Goal: Complete application form: Complete application form

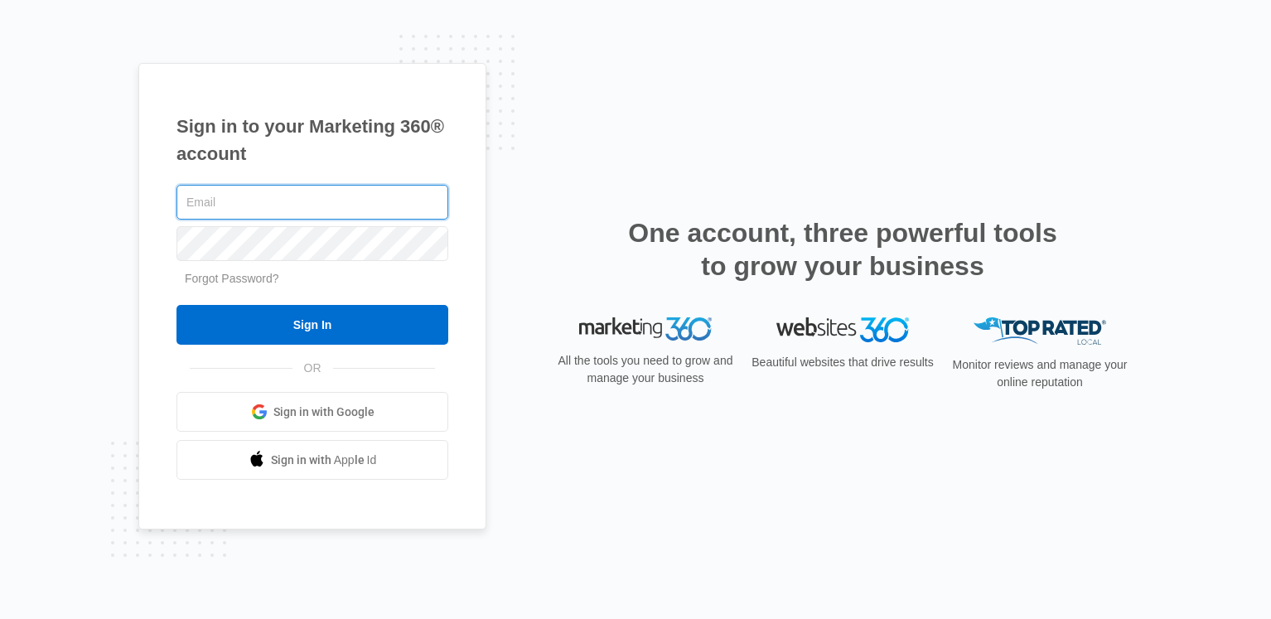
paste input "[EMAIL_ADDRESS][DOMAIN_NAME]"
type input "[EMAIL_ADDRESS][DOMAIN_NAME]"
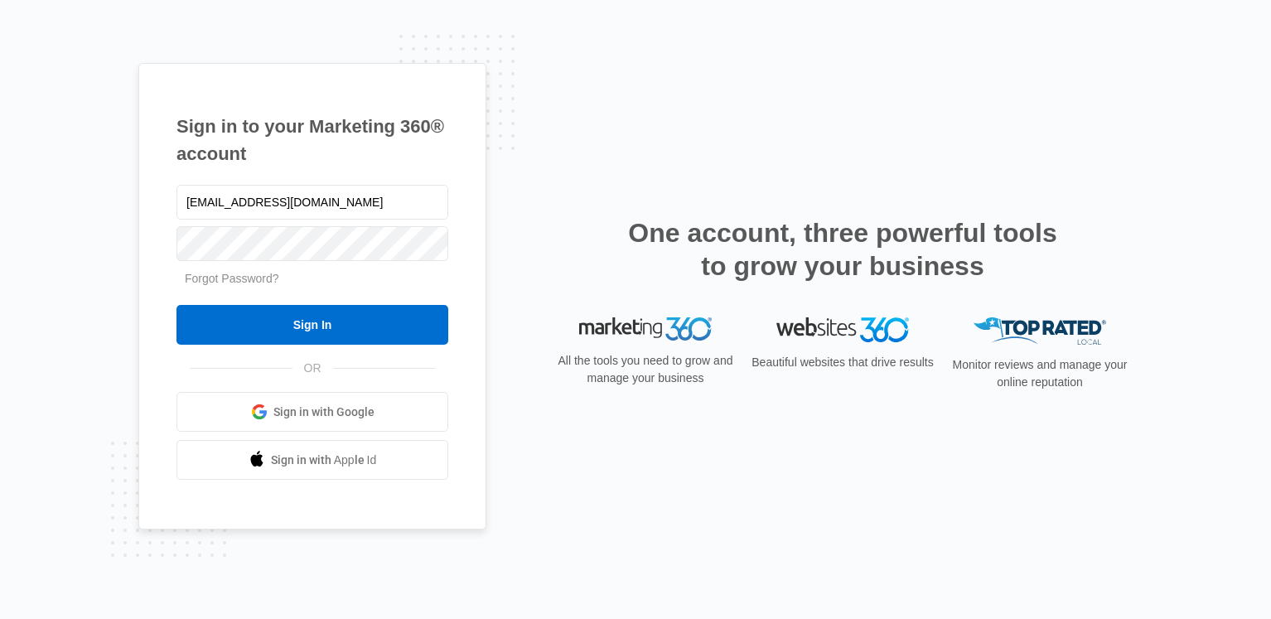
click at [329, 261] on div at bounding box center [312, 243] width 272 height 41
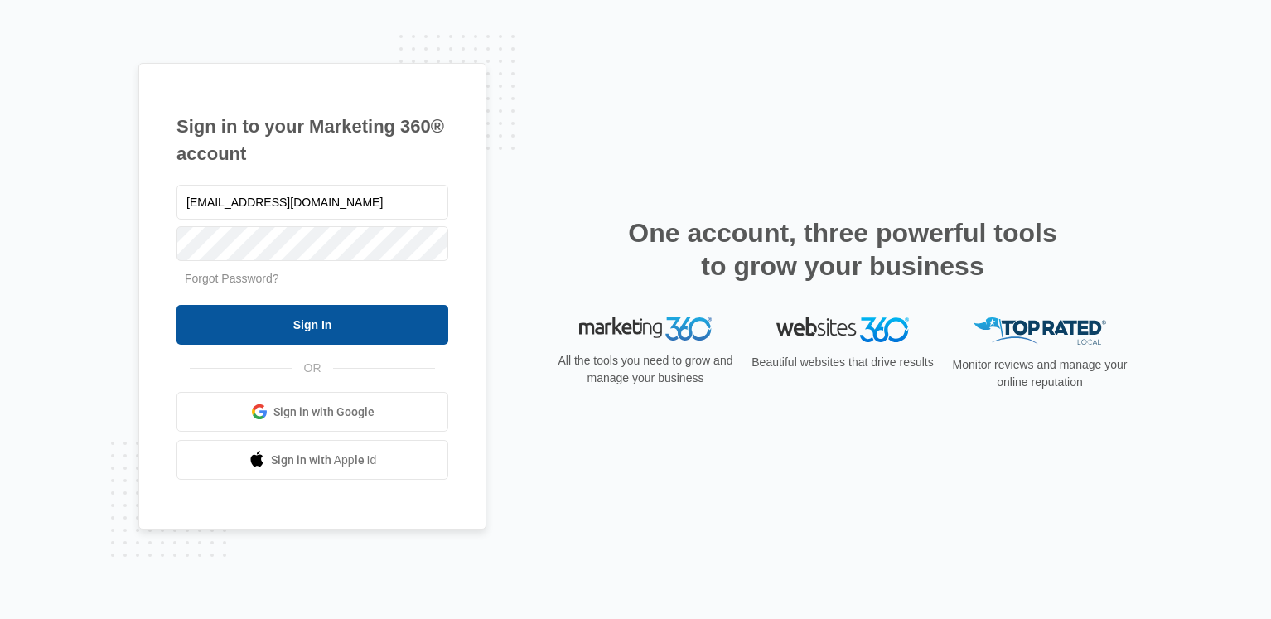
click at [324, 311] on input "Sign In" at bounding box center [312, 325] width 272 height 40
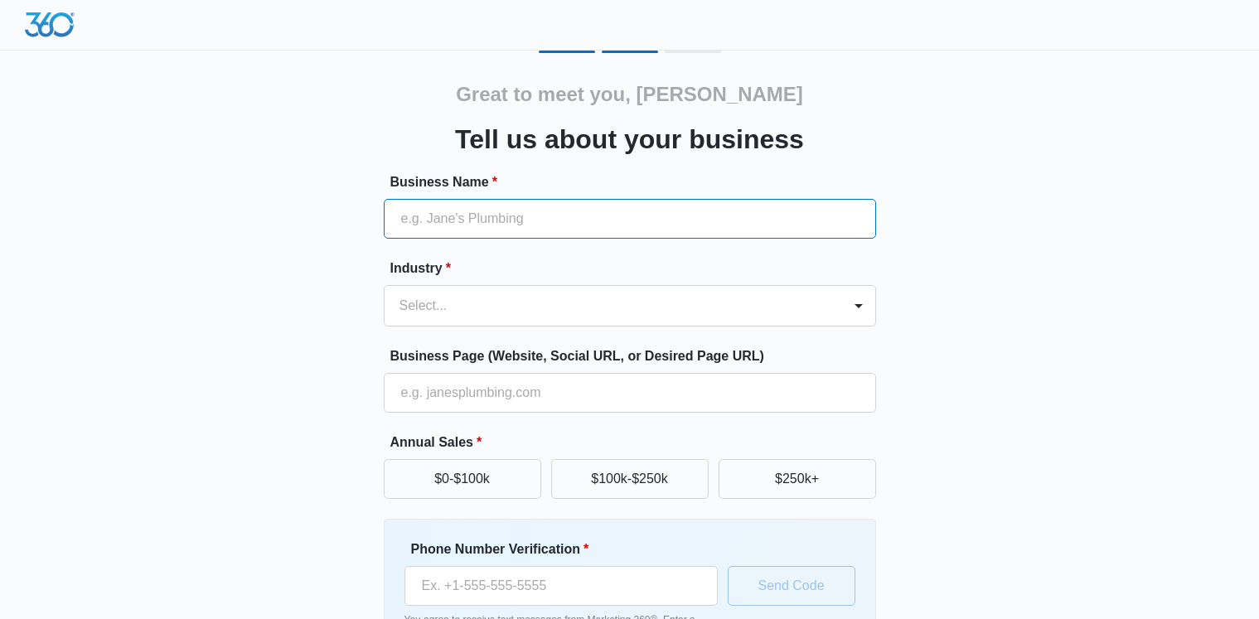
click at [684, 230] on input "Business Name *" at bounding box center [630, 219] width 492 height 40
paste input "Edwards Injury Law"
type input "Edwards Injury Law"
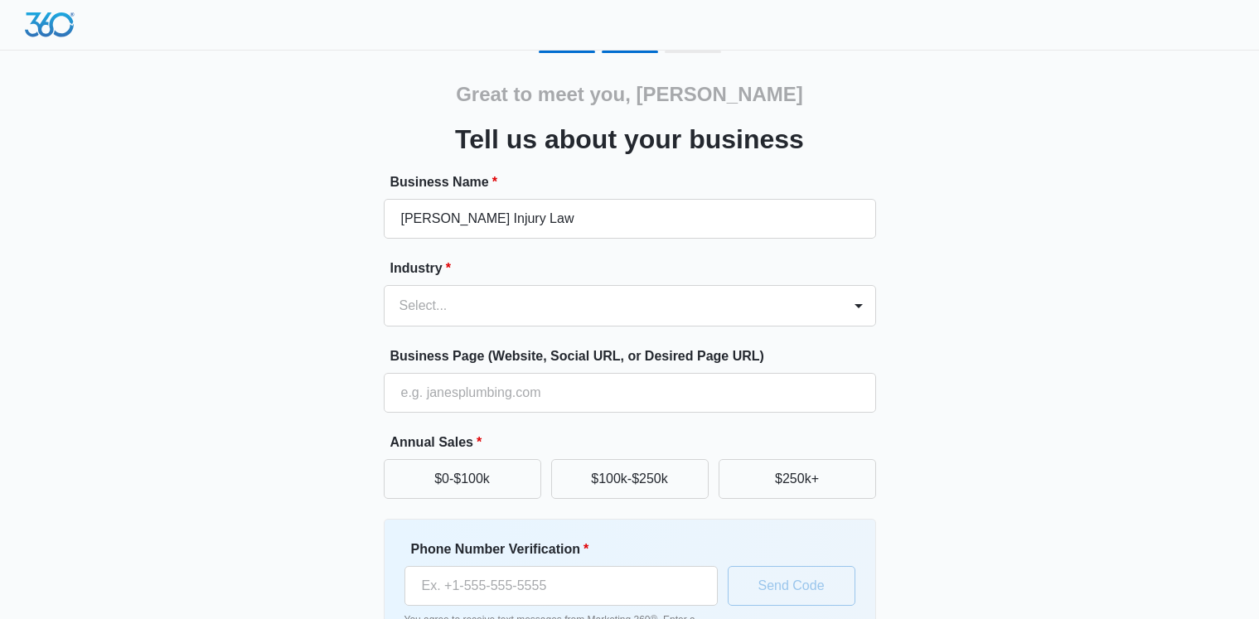
click at [1139, 283] on div "Great to meet you, Kevin Tell us about your business Business Name * Edwards In…" at bounding box center [629, 371] width 1259 height 742
click at [849, 316] on div at bounding box center [858, 305] width 27 height 27
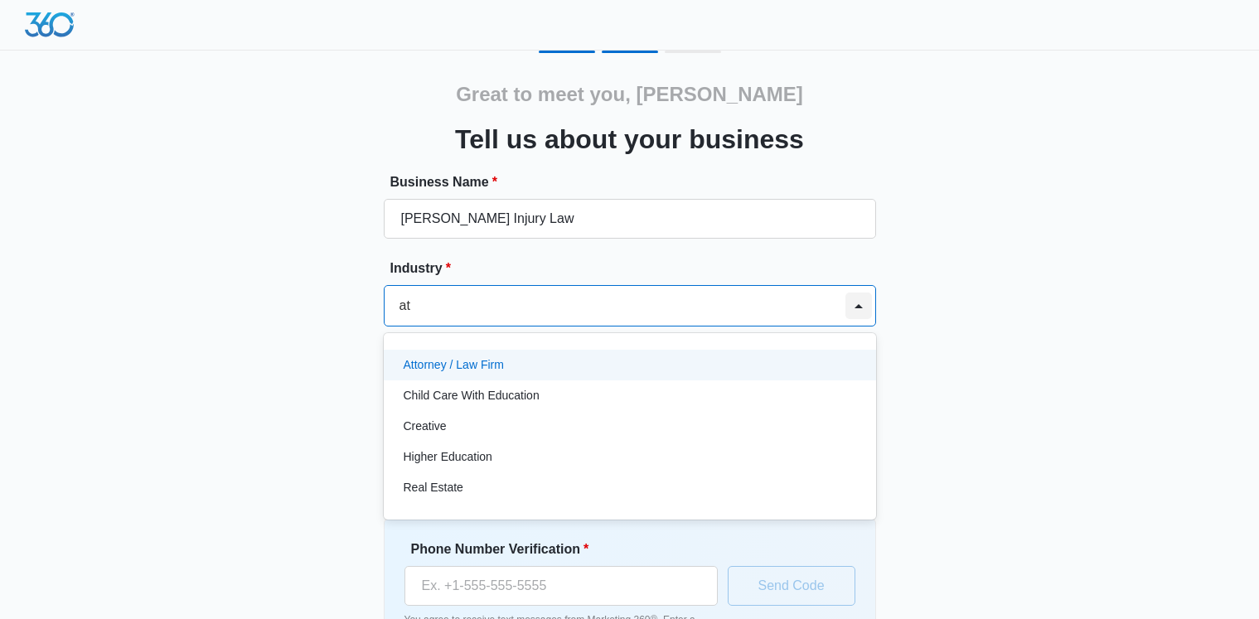
type input "att"
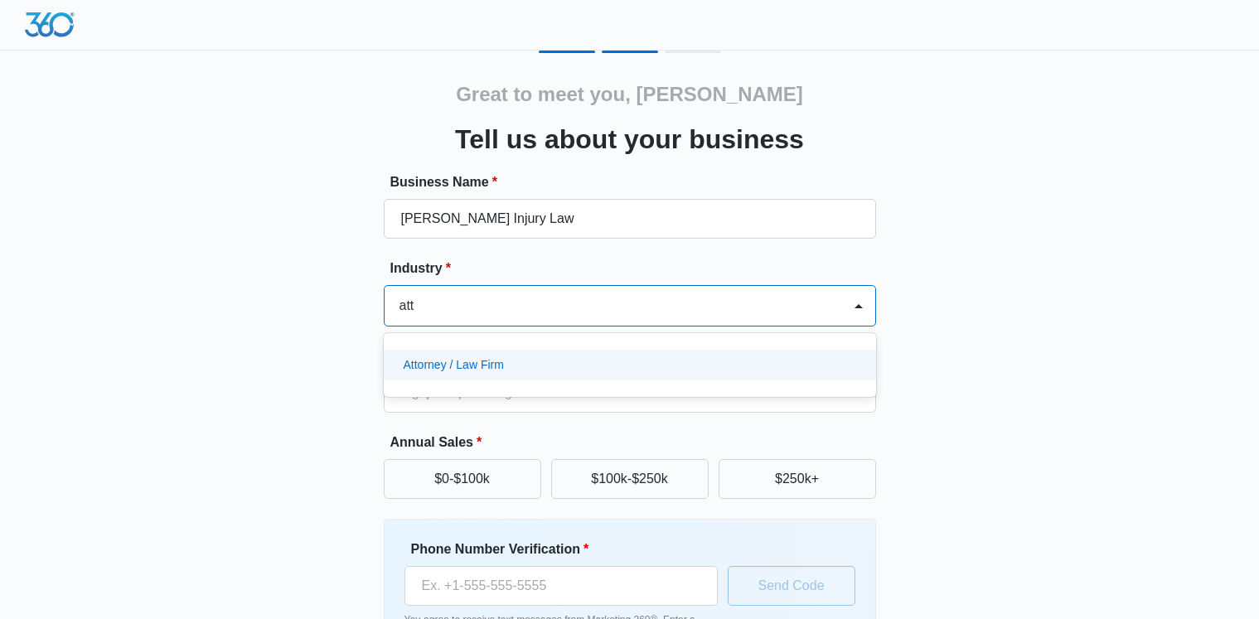
click at [538, 364] on div "Attorney / Law Firm" at bounding box center [627, 364] width 449 height 17
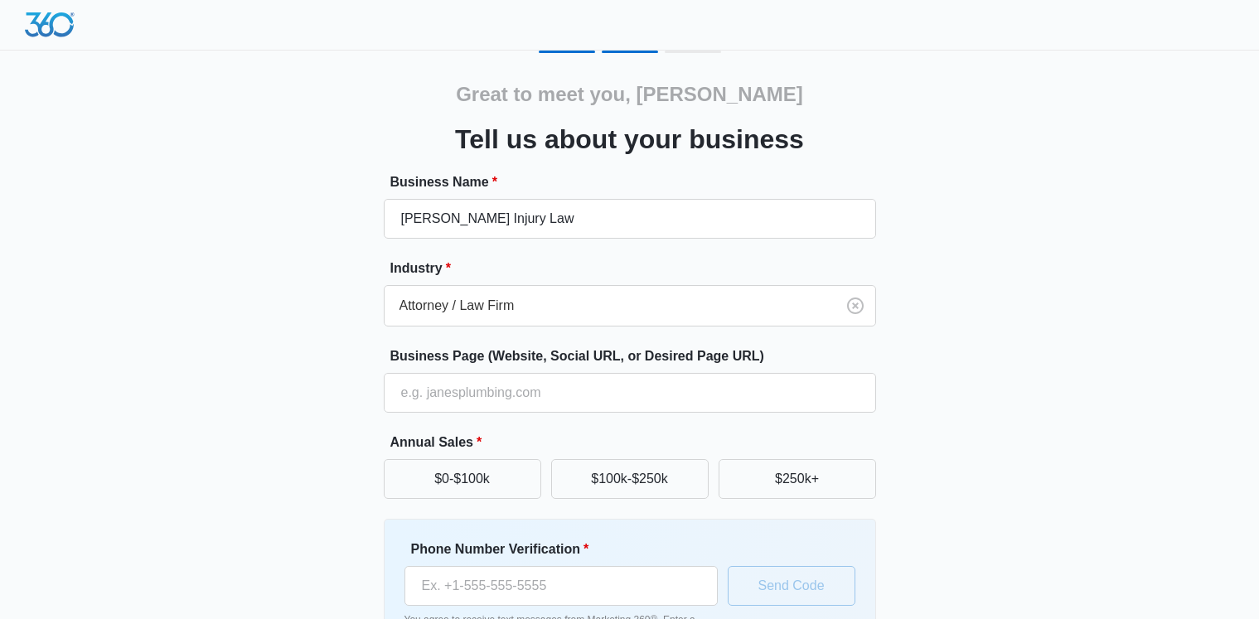
click at [1003, 370] on div "Great to meet you, Kevin Tell us about your business Business Name * Edwards In…" at bounding box center [630, 387] width 994 height 672
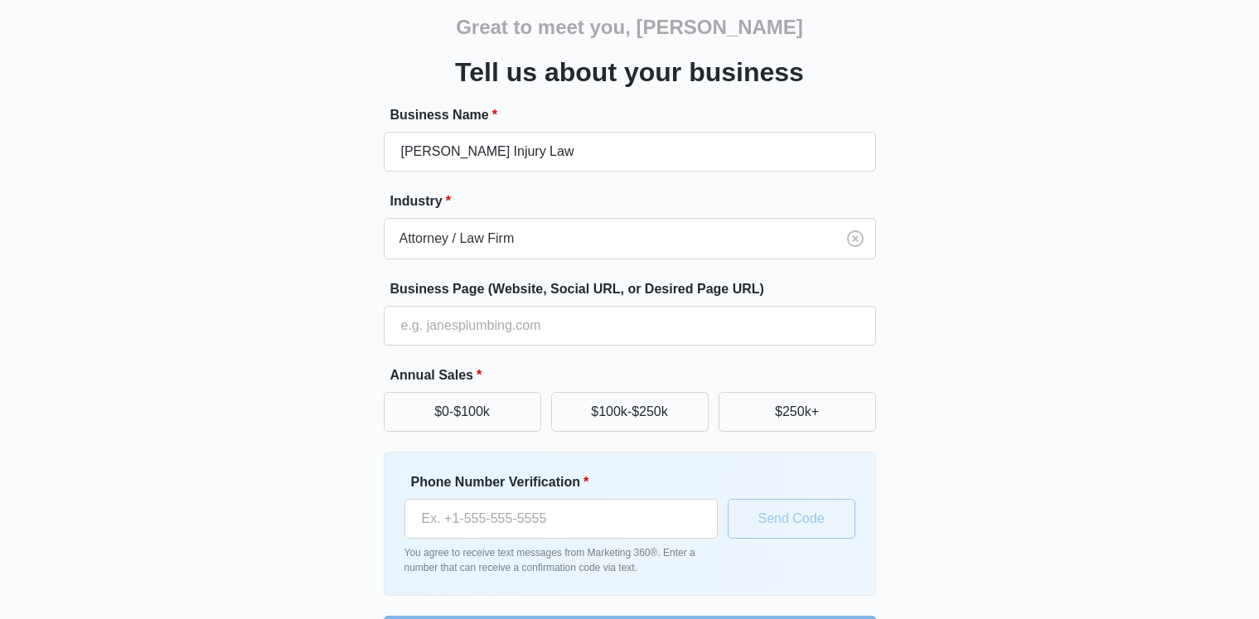
scroll to position [123, 0]
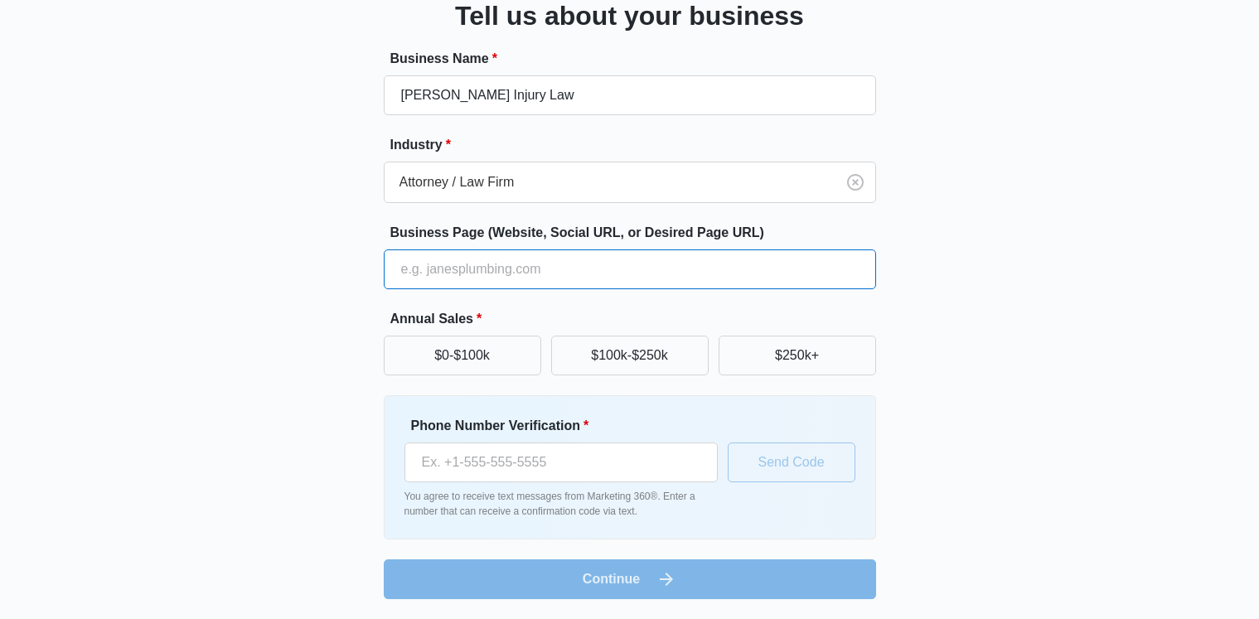
click at [547, 283] on input "Business Page (Website, Social URL, or Desired Page URL)" at bounding box center [630, 269] width 492 height 40
paste input "https://edwardsinjury.com/"
type input "https://edwardsinjury.com/"
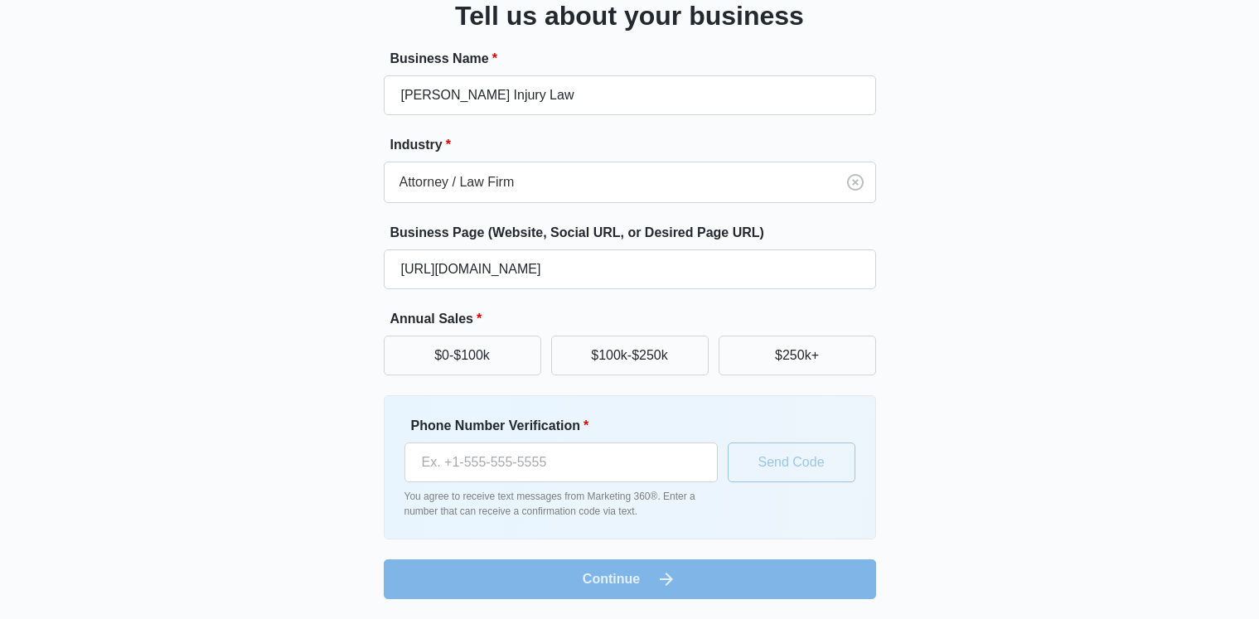
click at [1000, 301] on div "Great to meet you, Kevin Tell us about your business Business Name * Edwards In…" at bounding box center [630, 263] width 994 height 672
click at [515, 357] on button "$0-$100k" at bounding box center [462, 356] width 157 height 40
click at [997, 403] on div "Great to meet you, Kevin Tell us about your business Business Name * Edwards In…" at bounding box center [630, 263] width 994 height 672
